Goal: Find contact information: Find contact information

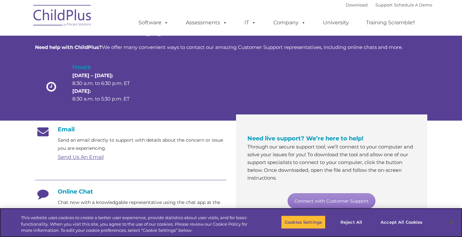
scroll to position [32, 0]
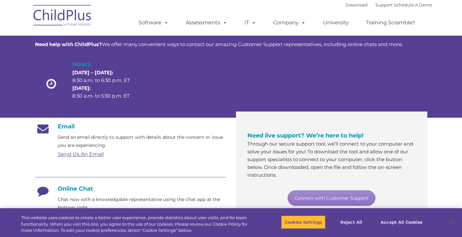
click at [100, 154] on link "Send Us An Email" at bounding box center [81, 154] width 46 height 6
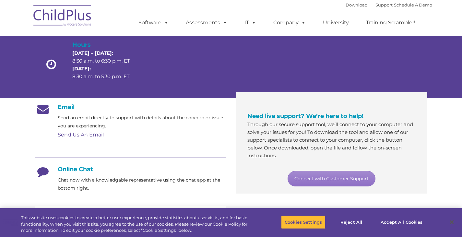
scroll to position [42, 0]
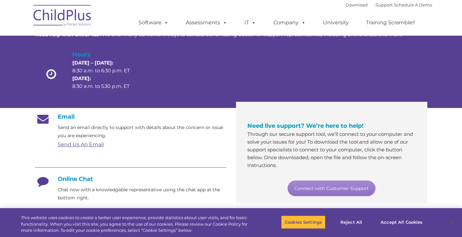
click at [92, 145] on link "Send Us An Email" at bounding box center [81, 144] width 46 height 6
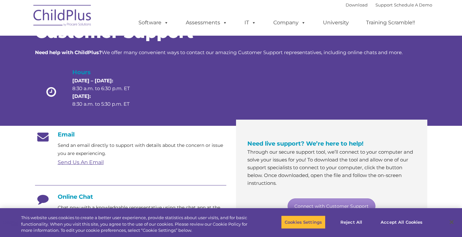
scroll to position [0, 0]
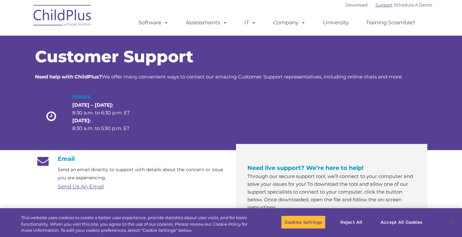
click at [376, 7] on link "Support" at bounding box center [383, 4] width 17 height 5
click at [88, 187] on link "Send Us An Email" at bounding box center [81, 186] width 46 height 6
